Goal: Transaction & Acquisition: Purchase product/service

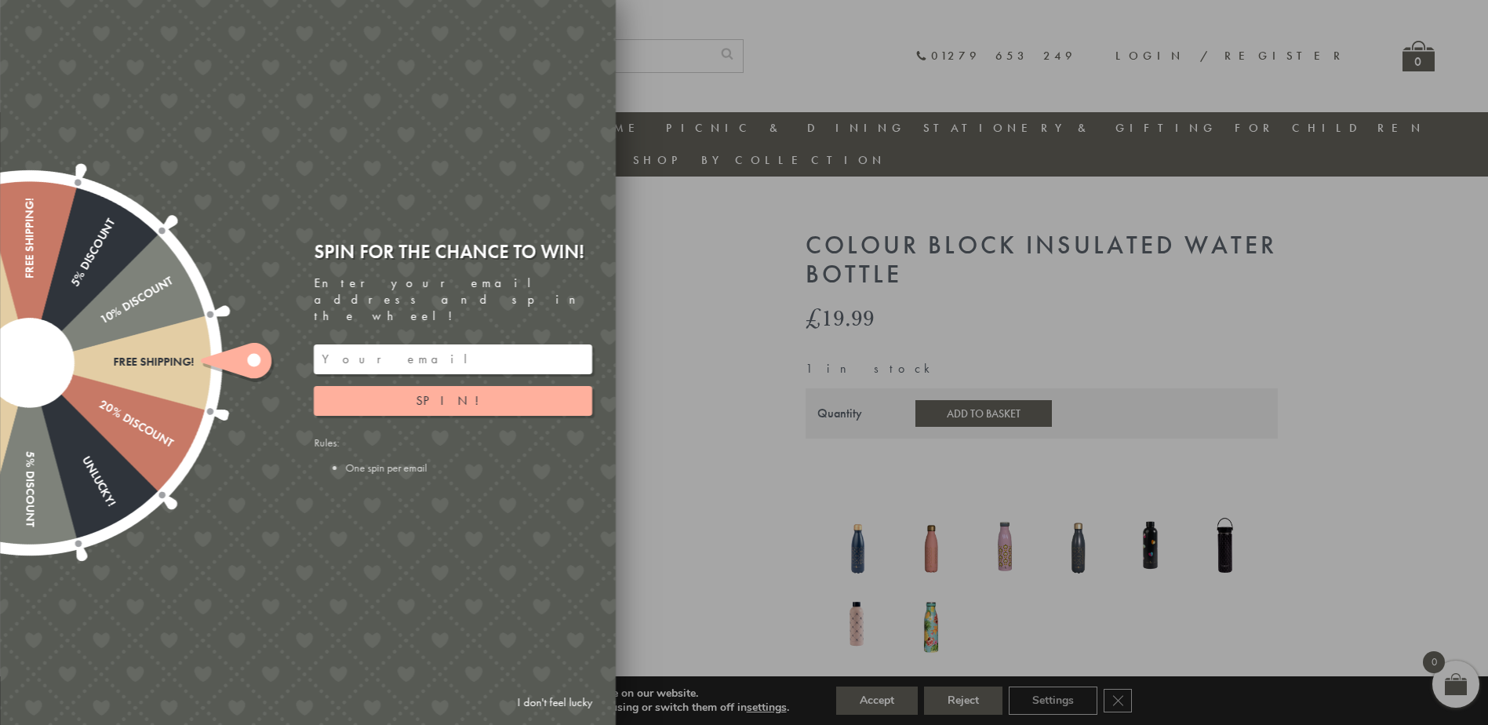
click at [672, 442] on div at bounding box center [744, 362] width 1488 height 725
click at [576, 702] on link "I don't feel lucky" at bounding box center [554, 702] width 91 height 29
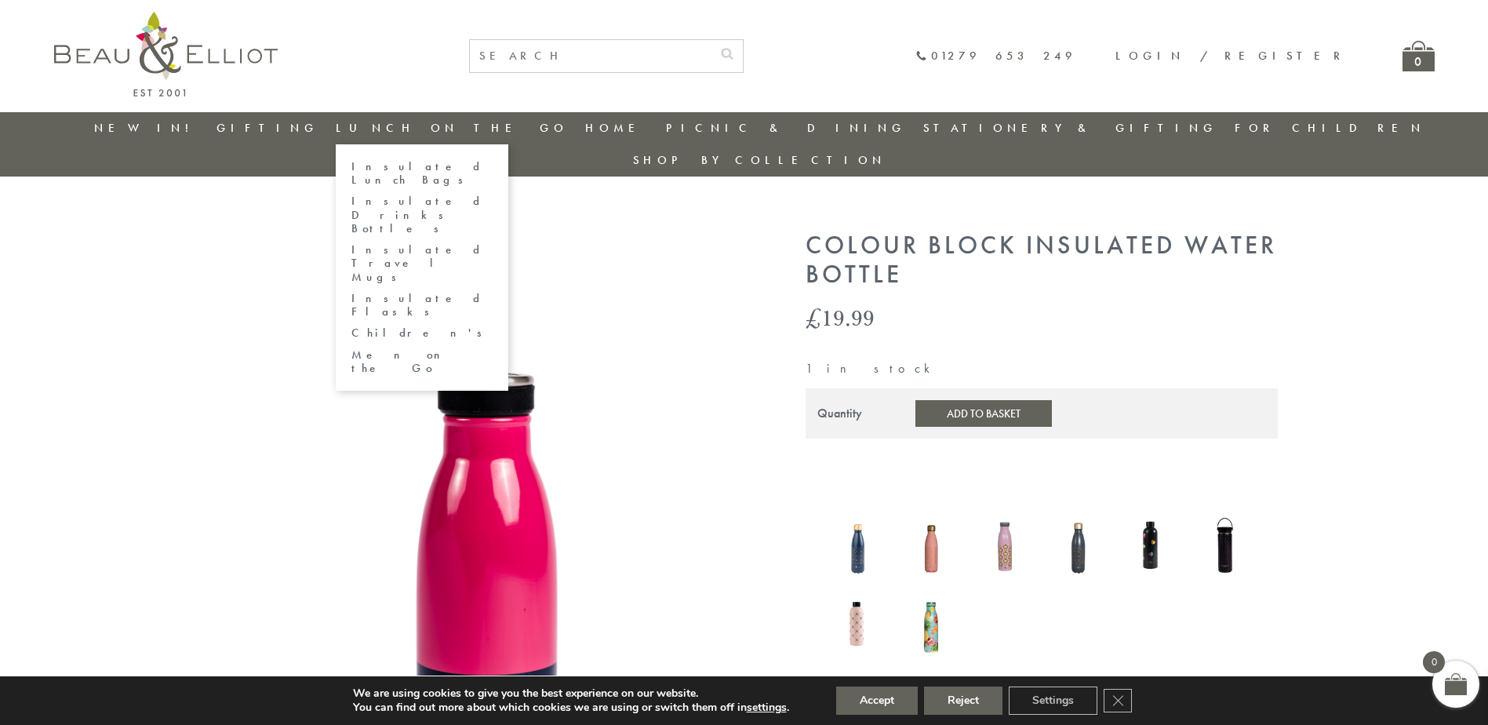
click at [438, 195] on link "Insulated Drinks Bottles" at bounding box center [421, 215] width 141 height 41
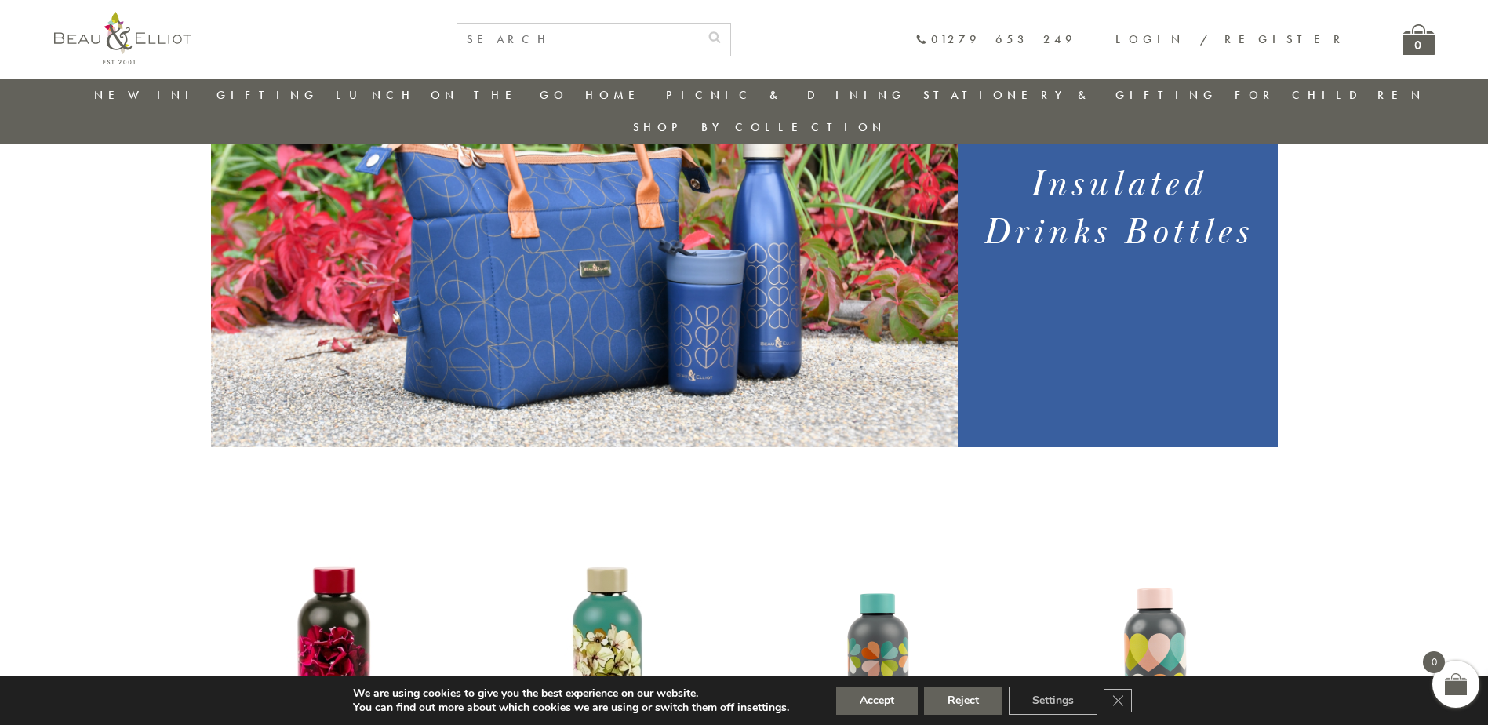
scroll to position [46, 0]
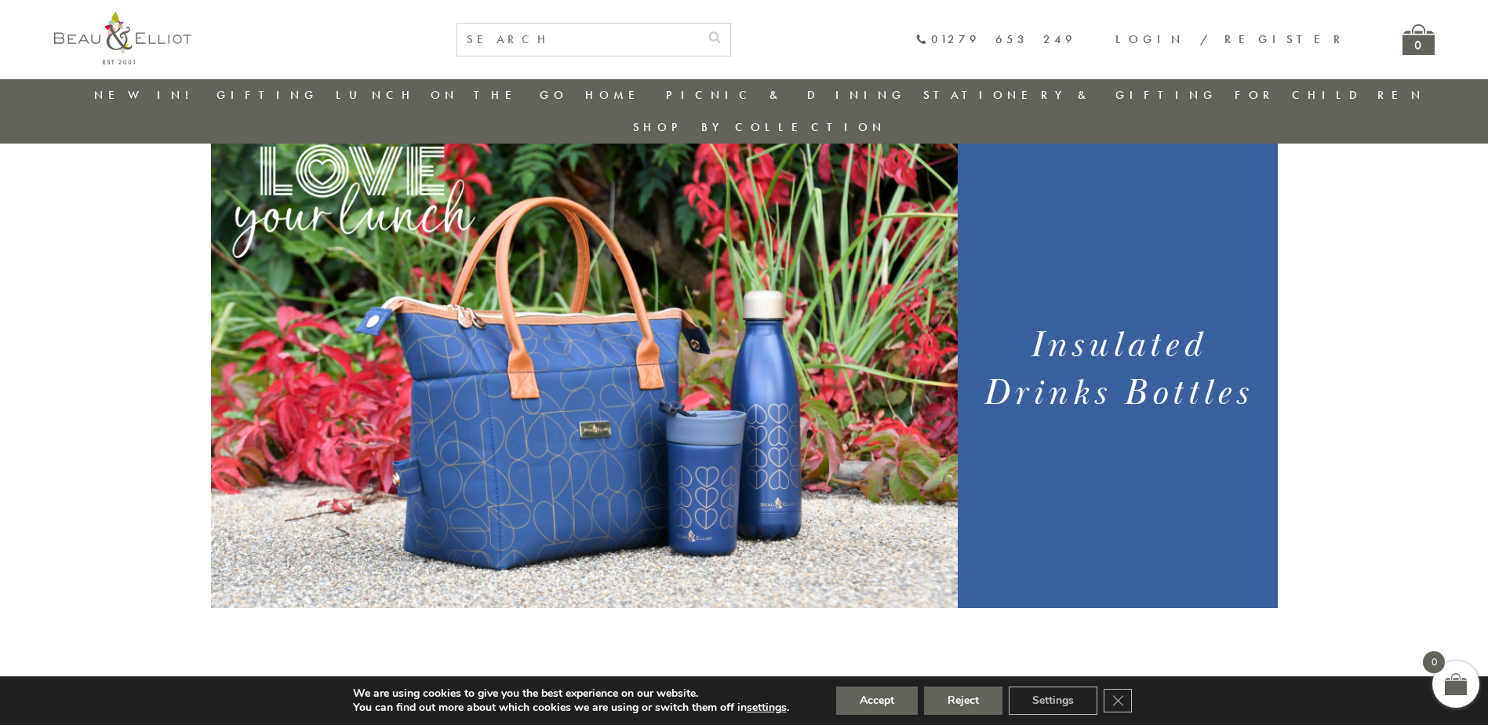
click at [699, 35] on input "text" at bounding box center [578, 40] width 242 height 32
type input "bottle"
click at [699, 24] on button "submit" at bounding box center [714, 36] width 31 height 25
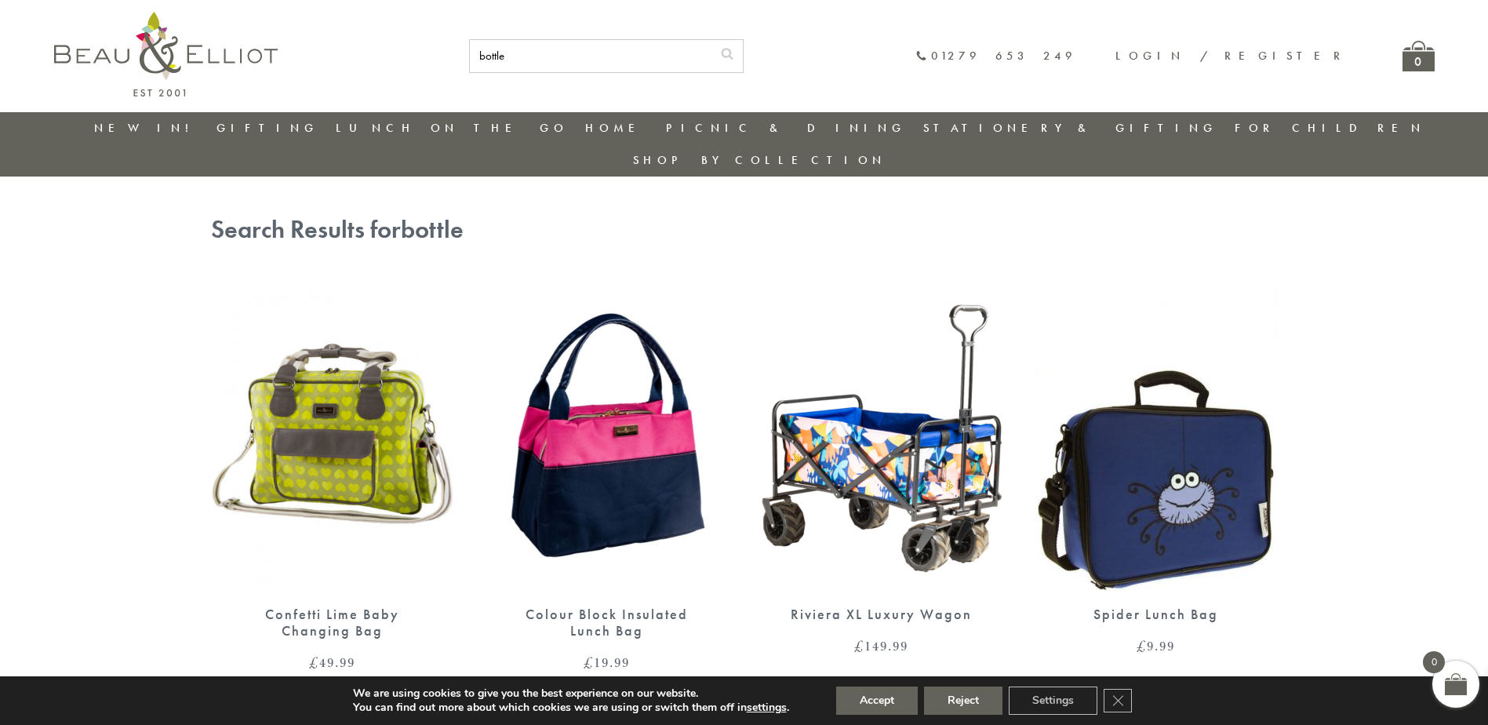
click at [675, 64] on input "bottle" at bounding box center [591, 56] width 242 height 32
type input "drink bottle"
click at [712, 40] on button "submit" at bounding box center [727, 52] width 31 height 25
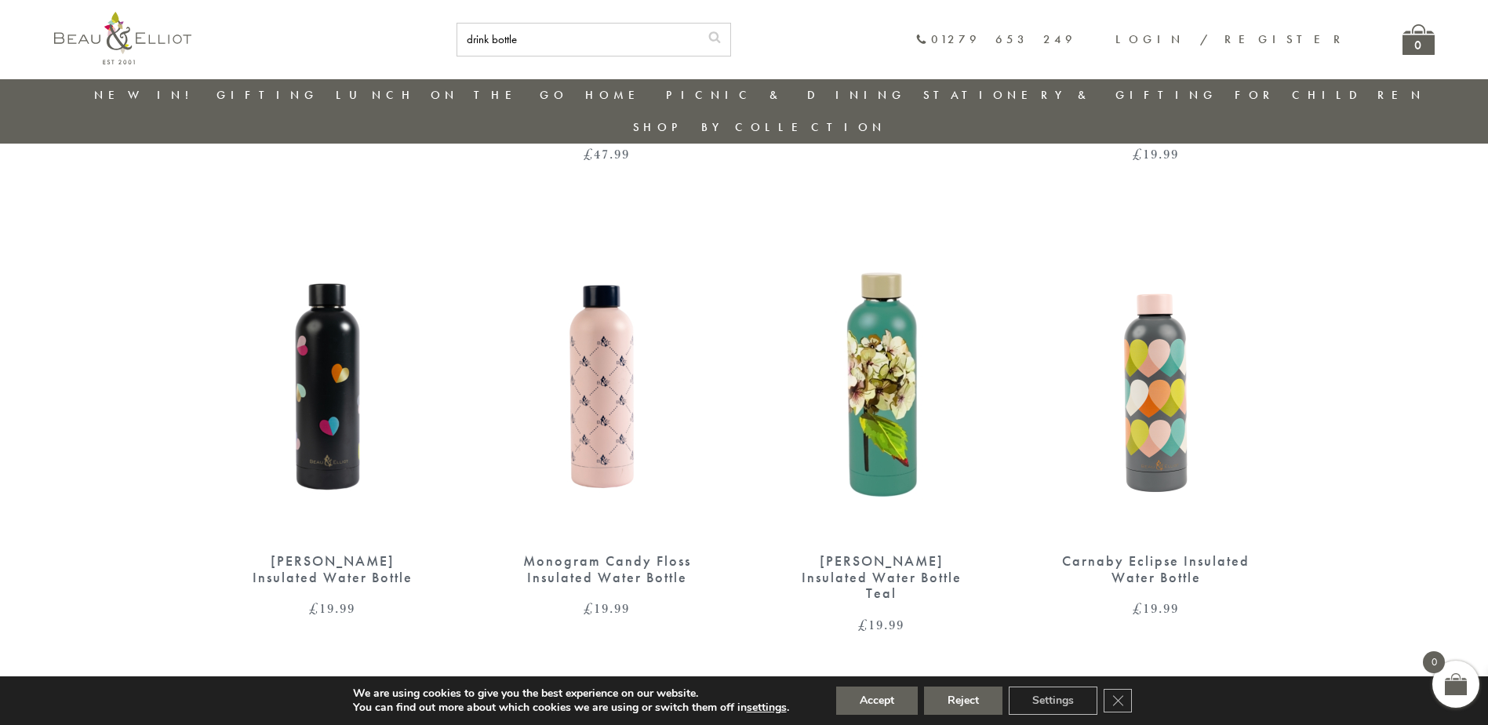
scroll to position [359, 0]
